Goal: Transaction & Acquisition: Purchase product/service

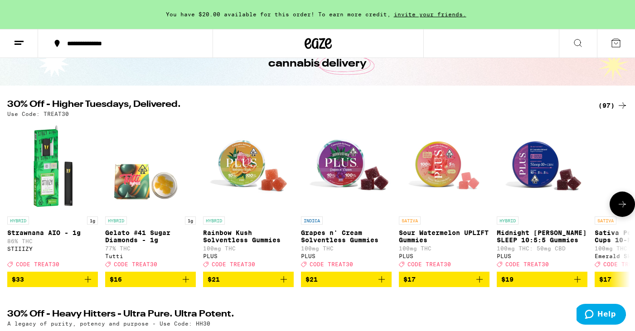
scroll to position [81, 0]
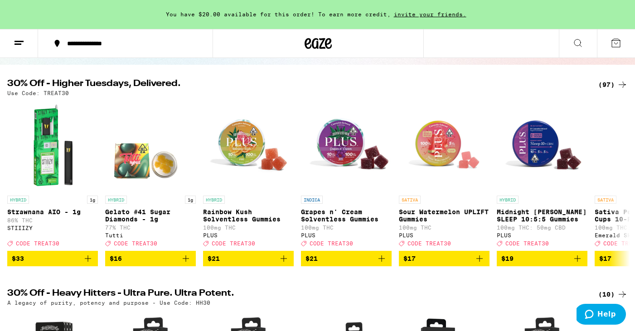
click at [617, 83] on icon at bounding box center [622, 84] width 11 height 11
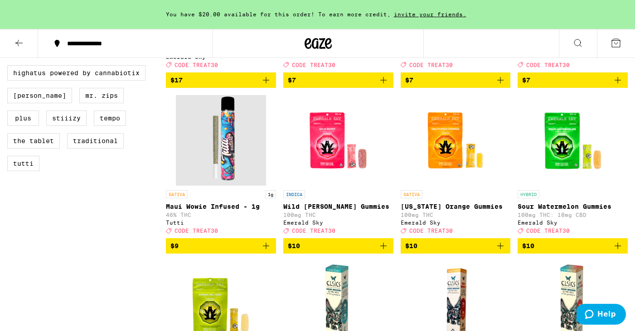
scroll to position [582, 0]
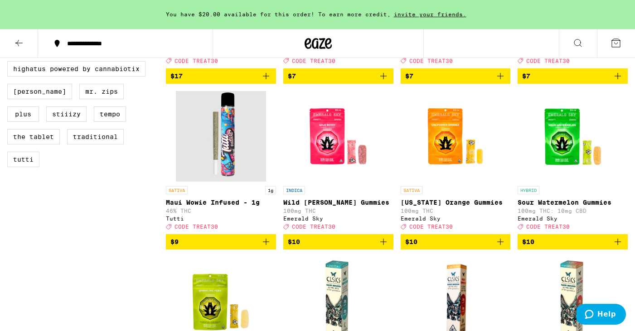
click at [267, 247] on icon "Add to bag" at bounding box center [266, 242] width 11 height 11
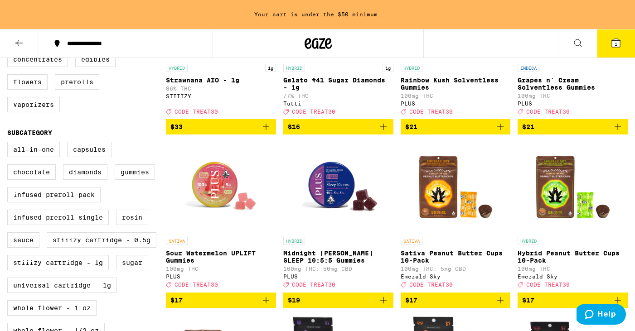
scroll to position [186, 0]
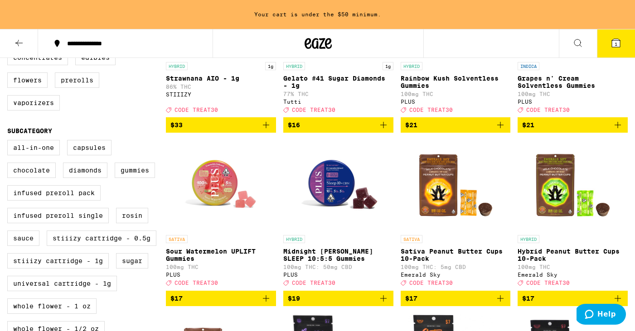
click at [332, 260] on p "Midnight [PERSON_NAME] SLEEP 10:5:5 Gummies" at bounding box center [338, 255] width 110 height 15
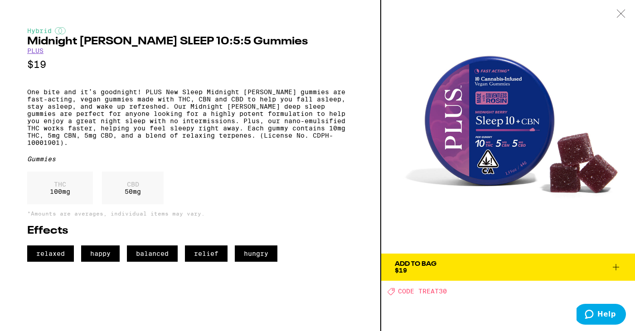
click at [618, 266] on icon at bounding box center [616, 267] width 11 height 11
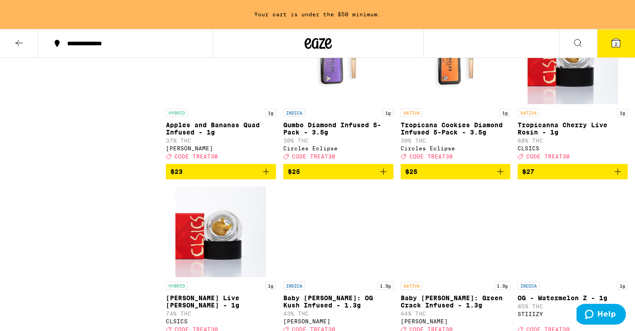
scroll to position [2039, 0]
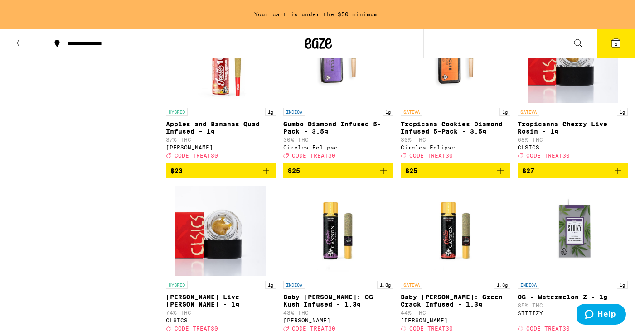
click at [452, 135] on p "Tropicana Cookies Diamond Infused 5-Pack - 3.5g" at bounding box center [456, 128] width 110 height 15
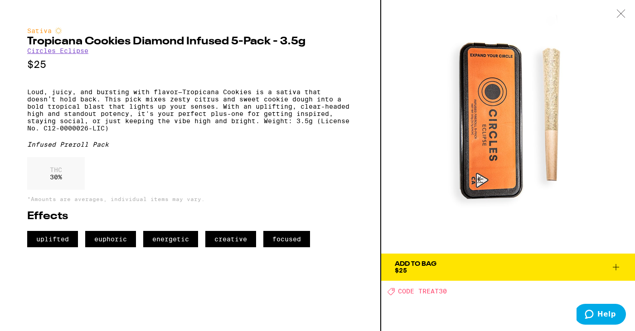
click at [617, 17] on icon at bounding box center [620, 14] width 9 height 8
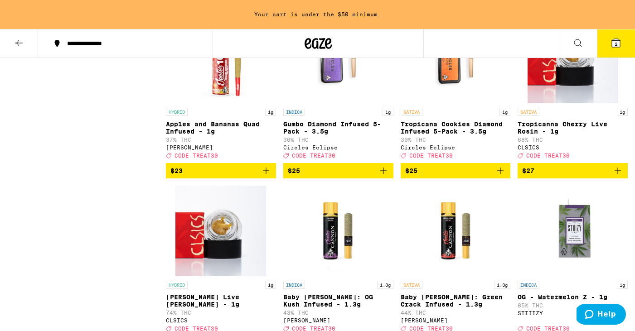
click at [329, 150] on div "Circles Eclipse" at bounding box center [338, 148] width 110 height 6
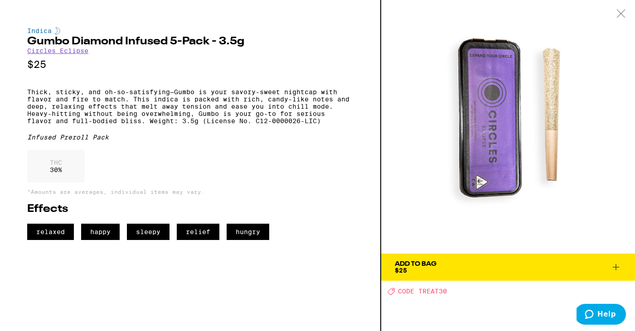
click at [618, 14] on icon at bounding box center [620, 14] width 9 height 8
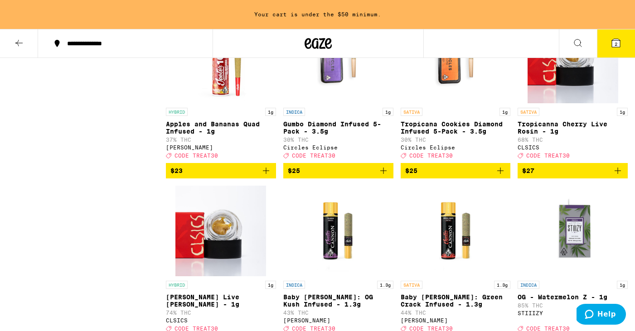
click at [500, 174] on icon "Add to bag" at bounding box center [500, 171] width 6 height 6
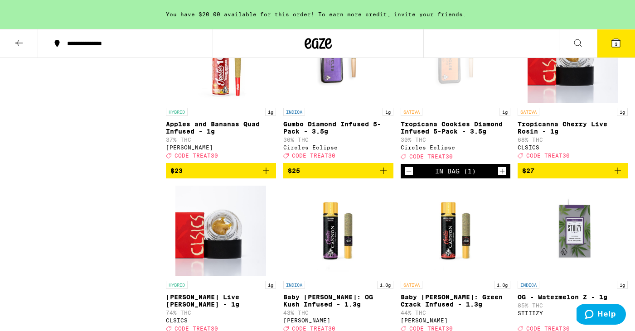
click at [612, 46] on icon at bounding box center [616, 43] width 8 height 8
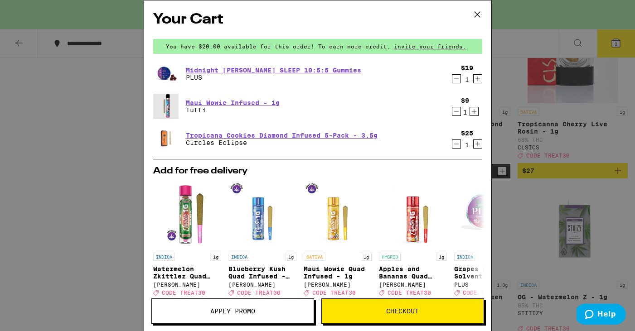
click at [209, 315] on button "Apply Promo" at bounding box center [232, 311] width 163 height 25
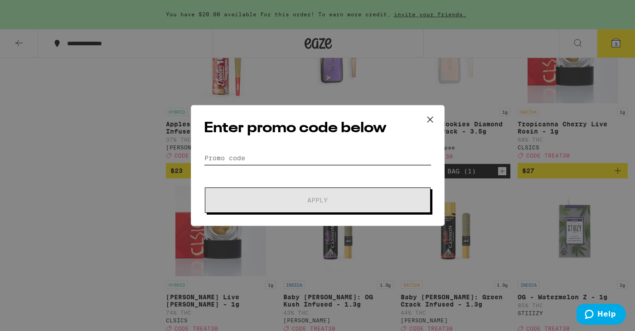
click at [230, 156] on input "Promo Code" at bounding box center [318, 158] width 228 height 14
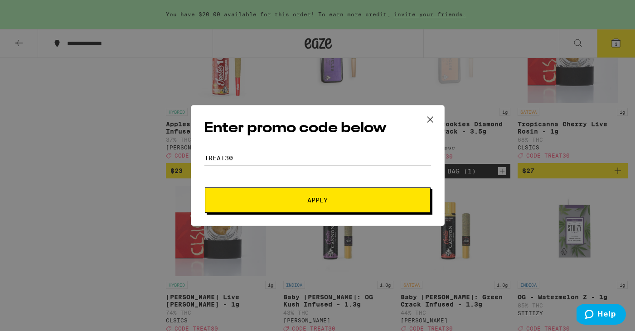
type input "TREAT30"
click at [257, 199] on span "Apply" at bounding box center [317, 200] width 163 height 6
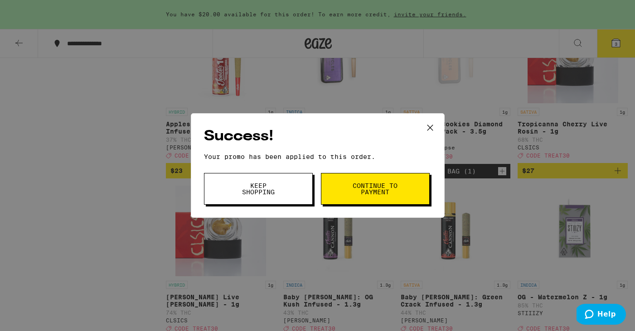
click at [339, 186] on button "Continue to payment" at bounding box center [375, 189] width 109 height 32
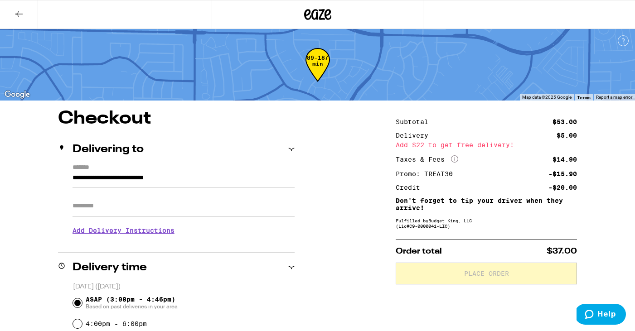
click at [449, 144] on div "Add $22 to get free delivery!" at bounding box center [486, 145] width 181 height 6
click at [18, 14] on icon at bounding box center [19, 14] width 11 height 11
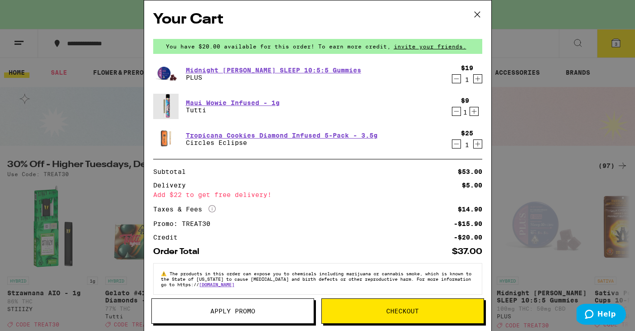
click at [477, 15] on icon at bounding box center [476, 14] width 5 height 5
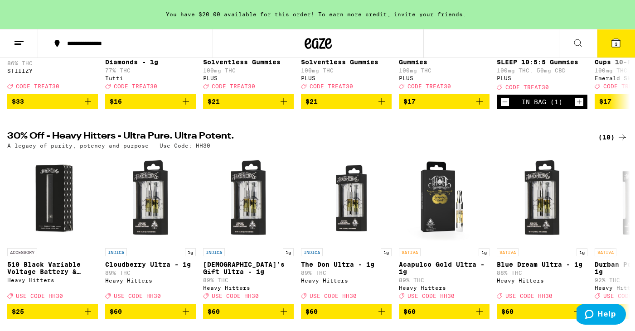
scroll to position [262, 0]
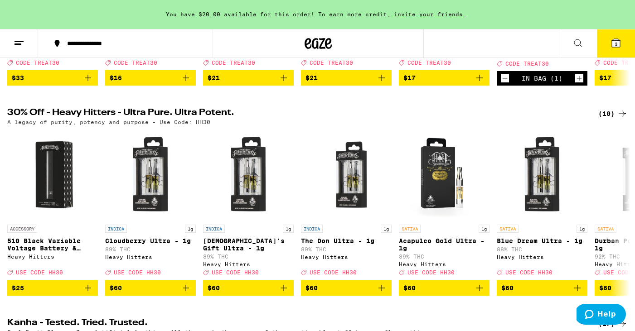
click at [607, 119] on div "(10)" at bounding box center [612, 113] width 29 height 11
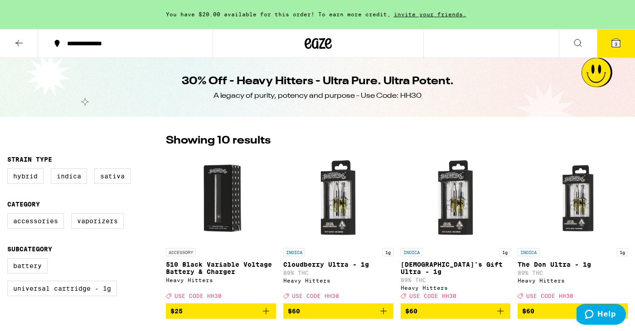
click at [16, 45] on icon at bounding box center [19, 43] width 11 height 11
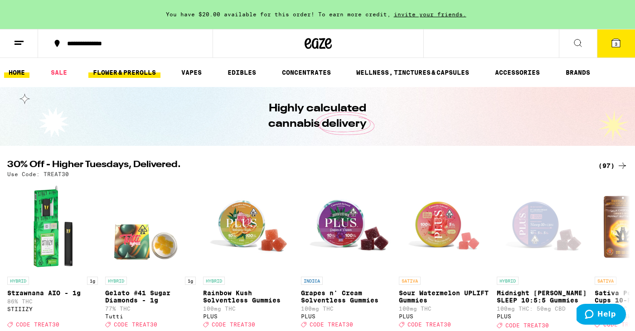
click at [133, 71] on link "FLOWER & PREROLLS" at bounding box center [124, 72] width 72 height 11
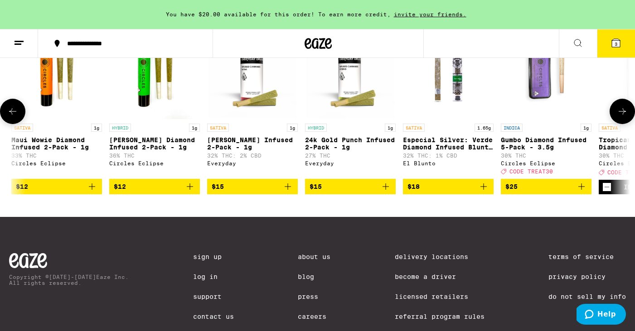
scroll to position [0, 97]
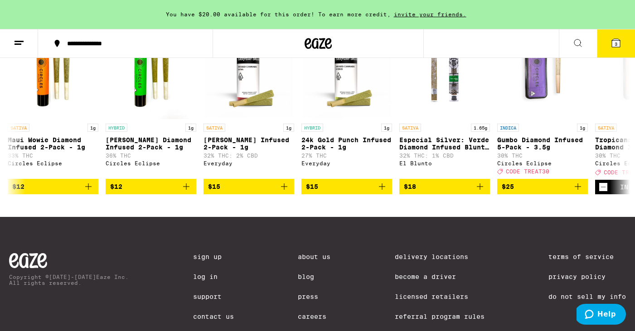
click at [616, 45] on span "3" at bounding box center [616, 43] width 3 height 5
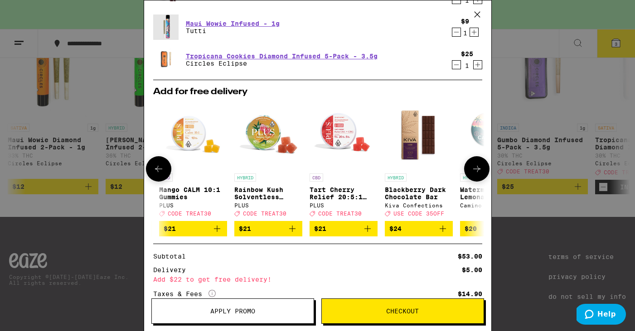
scroll to position [0, 423]
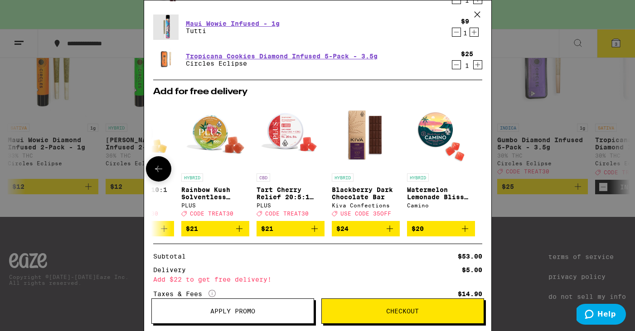
click at [359, 212] on div "HYBRID Blackberry Dark Chocolate Bar Kiva Confections Deal Created with Sketch.…" at bounding box center [366, 195] width 68 height 43
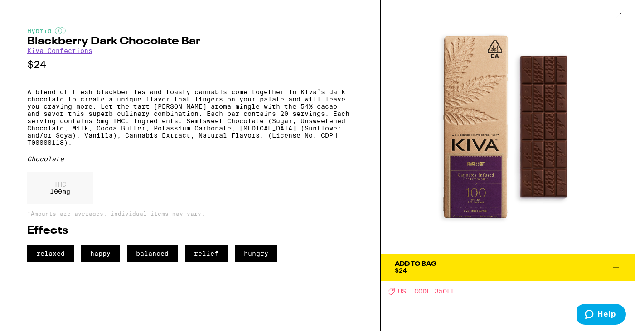
click at [618, 265] on icon at bounding box center [616, 267] width 11 height 11
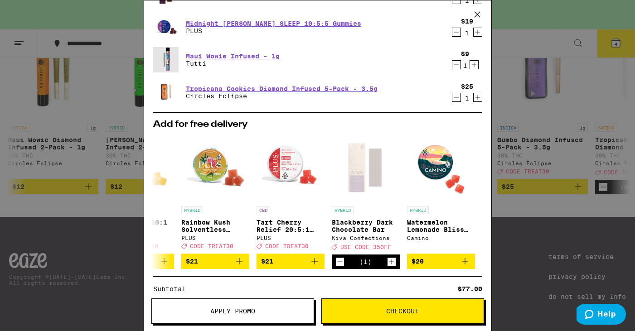
click at [250, 308] on span "Apply Promo" at bounding box center [232, 311] width 45 height 6
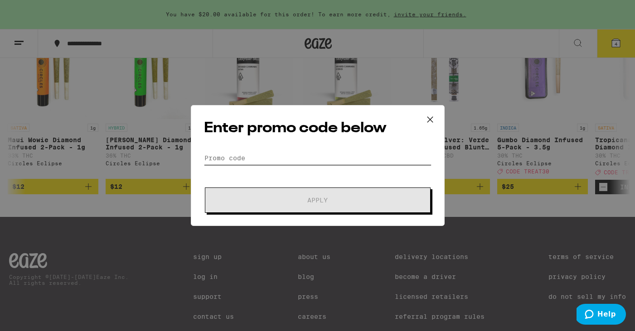
click at [230, 159] on input "Promo Code" at bounding box center [318, 158] width 228 height 14
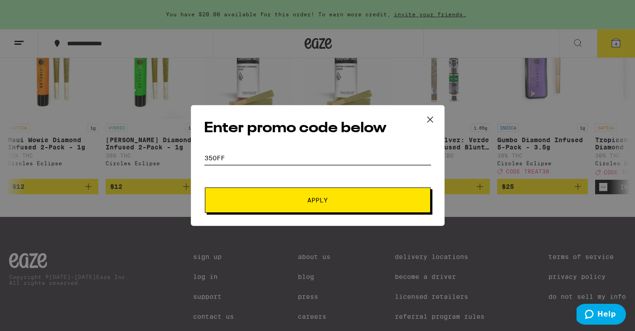
type input "35OFF"
click at [268, 199] on span "Apply" at bounding box center [317, 200] width 163 height 6
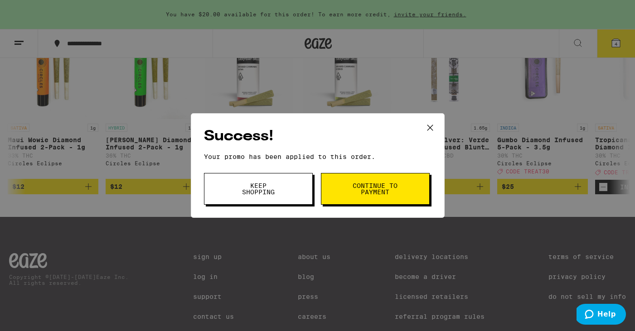
click at [357, 186] on span "Continue to payment" at bounding box center [375, 189] width 46 height 13
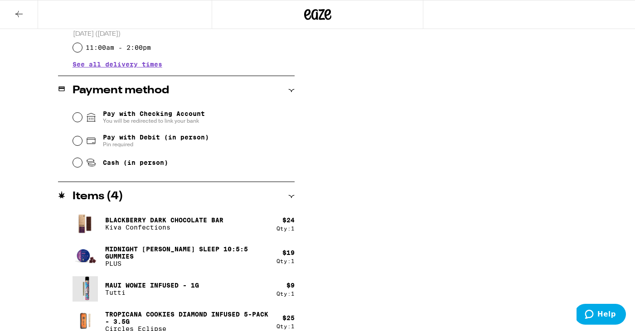
scroll to position [355, 0]
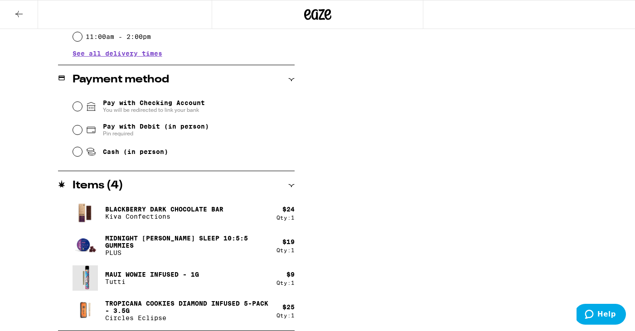
click at [215, 210] on p "Blackberry Dark Chocolate Bar" at bounding box center [164, 209] width 118 height 7
click at [24, 16] on icon at bounding box center [19, 14] width 11 height 11
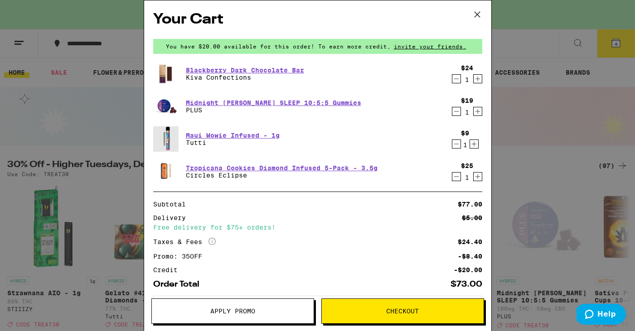
click at [455, 83] on icon "Decrement" at bounding box center [456, 78] width 8 height 11
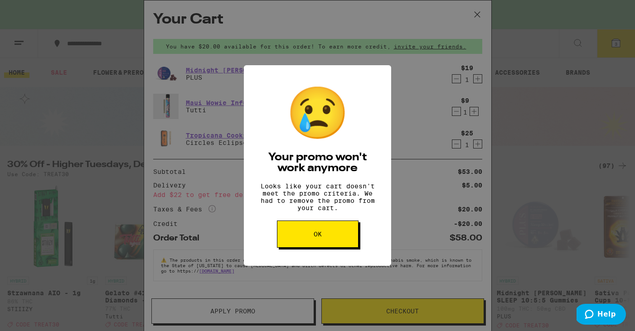
click at [340, 236] on button "OK" at bounding box center [318, 234] width 82 height 27
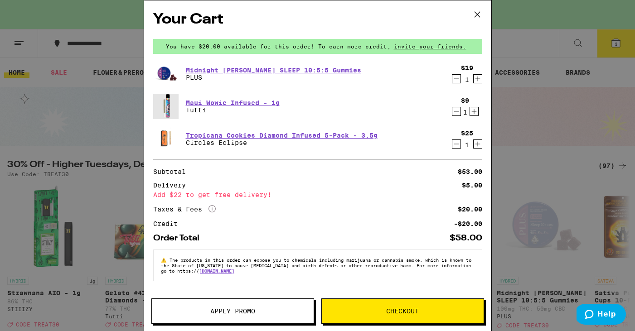
click at [237, 313] on span "Apply Promo" at bounding box center [232, 311] width 45 height 6
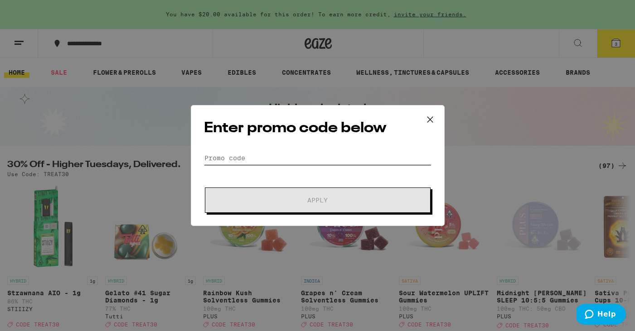
click at [225, 154] on input "Promo Code" at bounding box center [318, 158] width 228 height 14
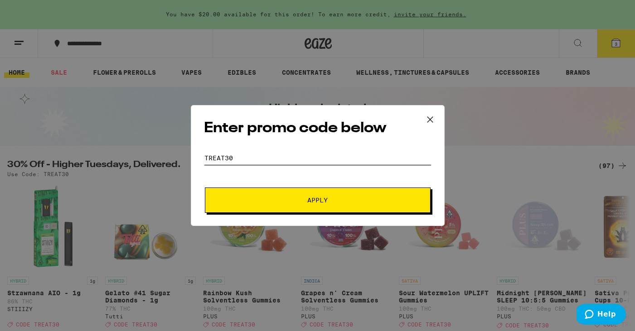
type input "TREAT30"
click at [278, 202] on span "Apply" at bounding box center [317, 200] width 163 height 6
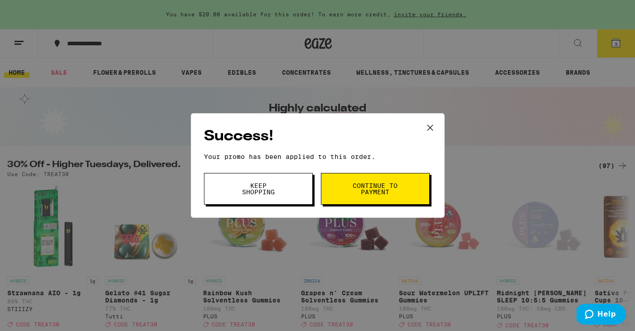
click at [264, 183] on span "Keep Shopping" at bounding box center [258, 189] width 46 height 13
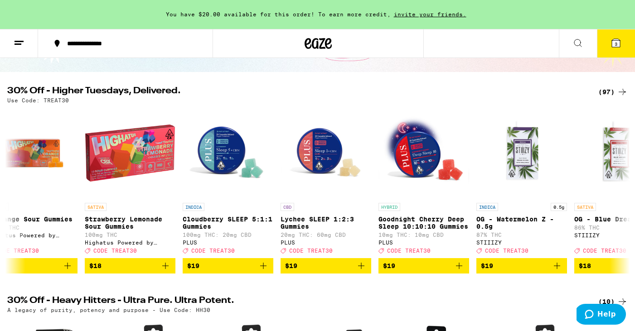
scroll to position [0, 2671]
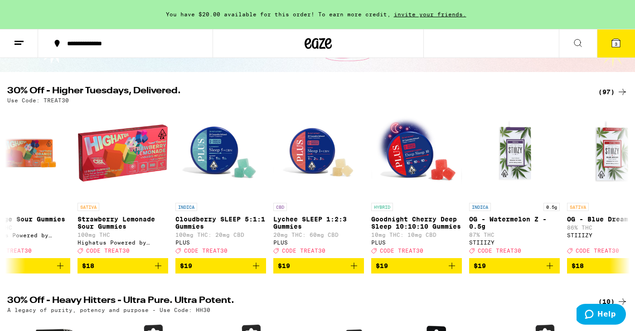
click at [620, 44] on icon at bounding box center [616, 43] width 8 height 8
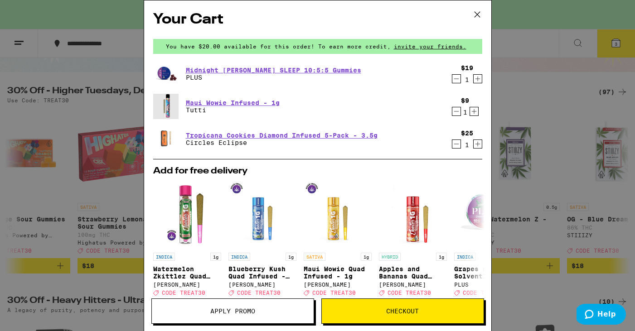
click at [476, 15] on icon at bounding box center [476, 14] width 5 height 5
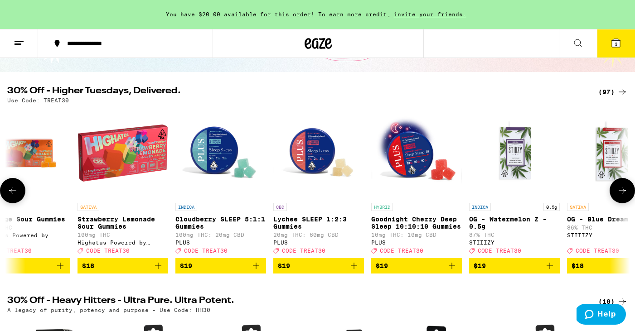
click at [419, 225] on p "Goodnight Cherry Deep Sleep 10:10:10 Gummies" at bounding box center [416, 223] width 91 height 15
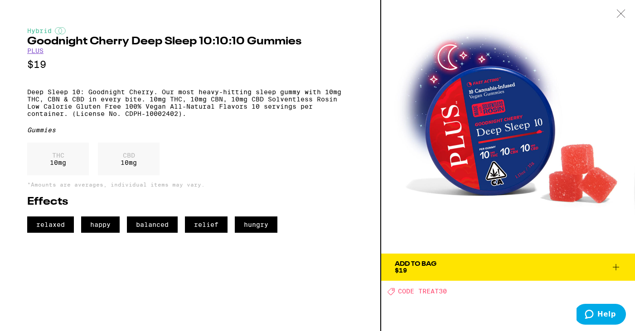
click at [613, 269] on icon at bounding box center [616, 267] width 11 height 11
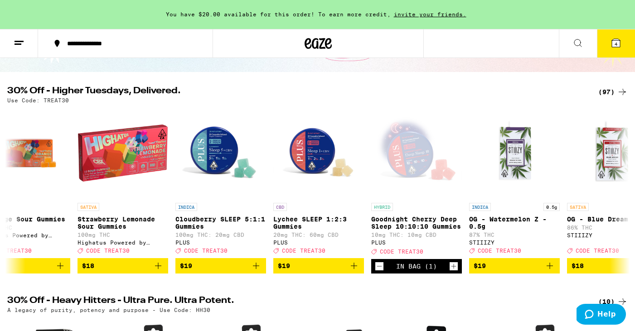
click at [615, 43] on span "4" at bounding box center [616, 43] width 3 height 5
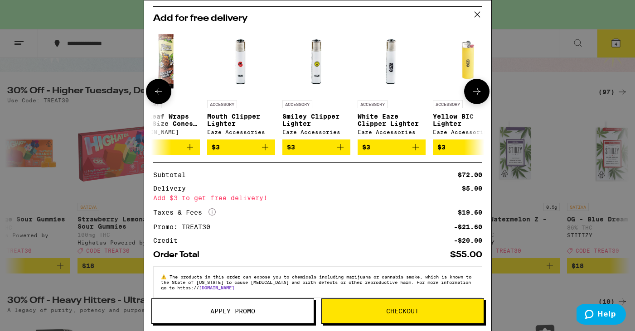
scroll to position [0, 97]
click at [375, 102] on p "ACCESSORY" at bounding box center [372, 104] width 30 height 8
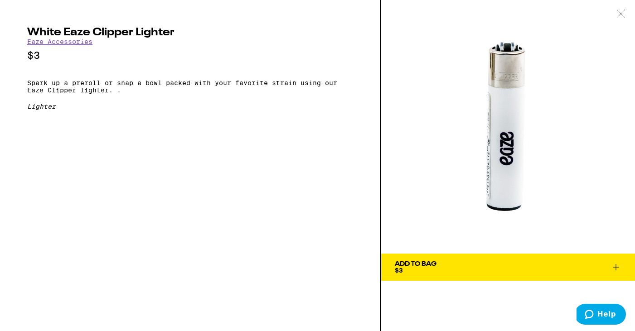
click at [67, 42] on link "Eaze Accessories" at bounding box center [59, 41] width 65 height 7
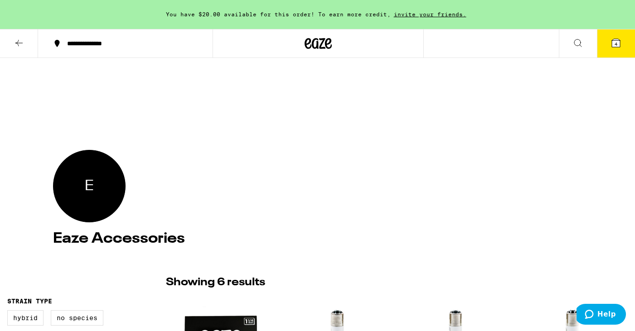
click at [18, 42] on icon at bounding box center [19, 43] width 11 height 11
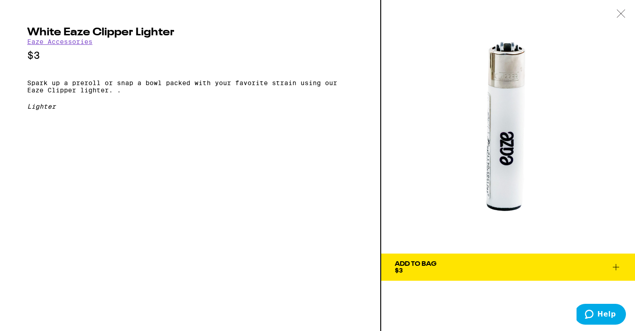
click at [620, 13] on icon at bounding box center [620, 14] width 9 height 8
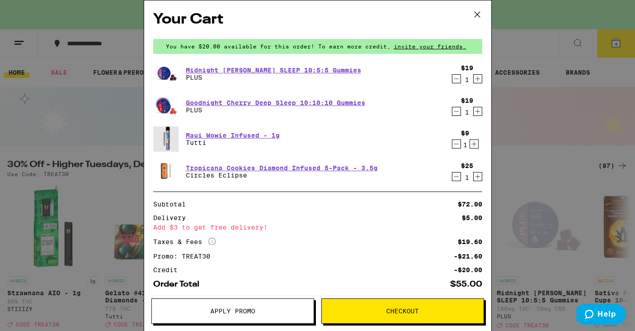
click at [480, 15] on icon at bounding box center [477, 15] width 14 height 14
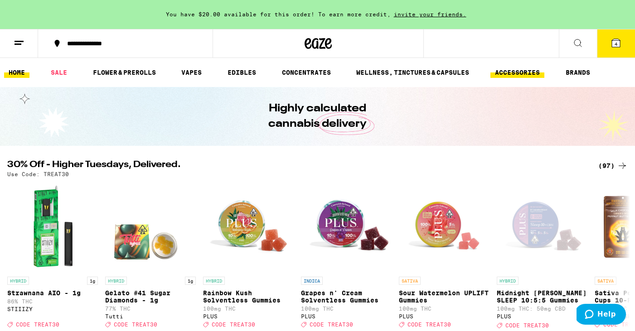
click at [525, 72] on link "ACCESSORIES" at bounding box center [517, 72] width 54 height 11
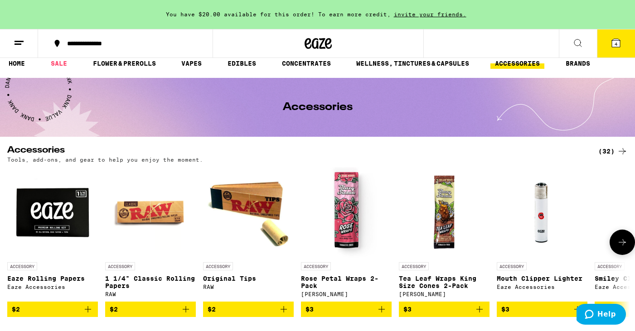
scroll to position [3, 0]
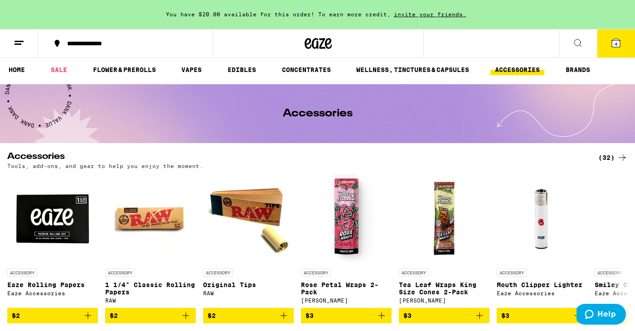
click at [604, 155] on div "(32)" at bounding box center [612, 157] width 29 height 11
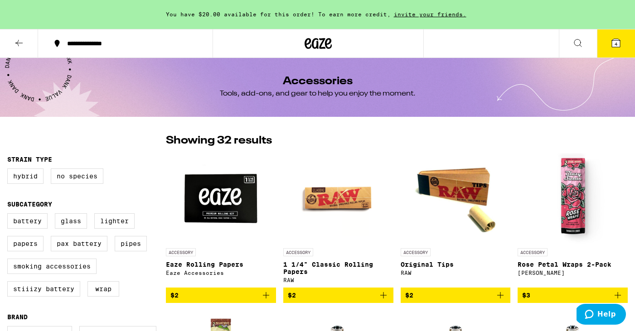
click at [15, 41] on icon at bounding box center [19, 43] width 11 height 11
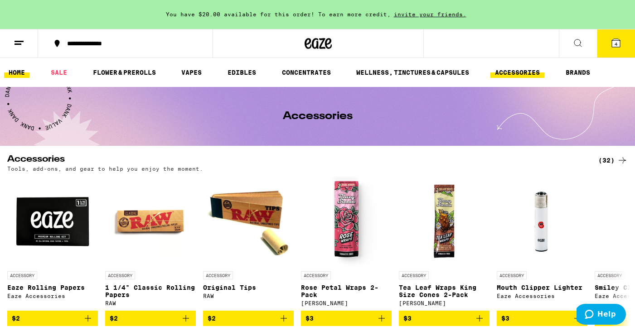
click at [20, 73] on link "HOME" at bounding box center [16, 72] width 25 height 11
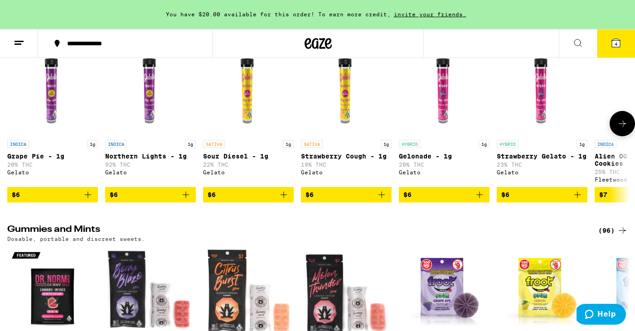
scroll to position [2393, 0]
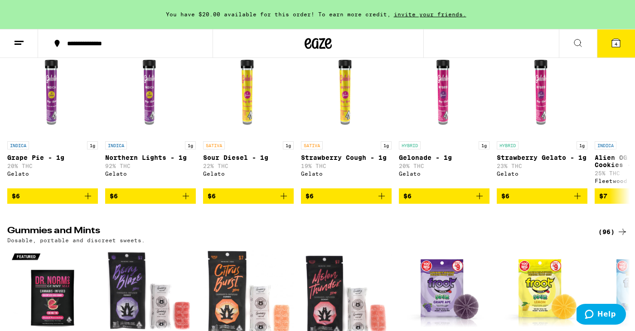
click at [602, 36] on div "(59)" at bounding box center [612, 30] width 29 height 11
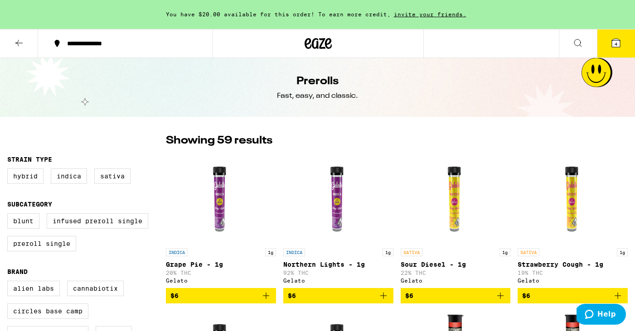
click at [16, 42] on icon at bounding box center [19, 43] width 11 height 11
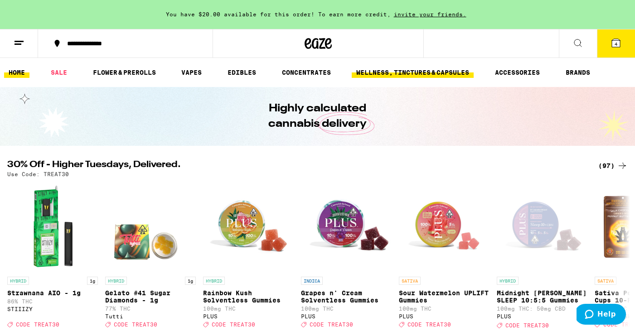
click at [411, 76] on link "WELLNESS, TINCTURES & CAPSULES" at bounding box center [413, 72] width 122 height 11
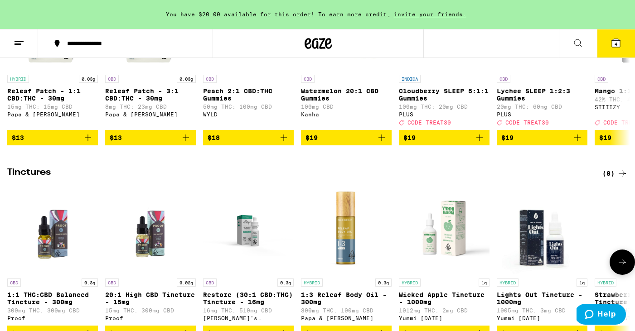
scroll to position [196, 0]
